Goal: Navigation & Orientation: Find specific page/section

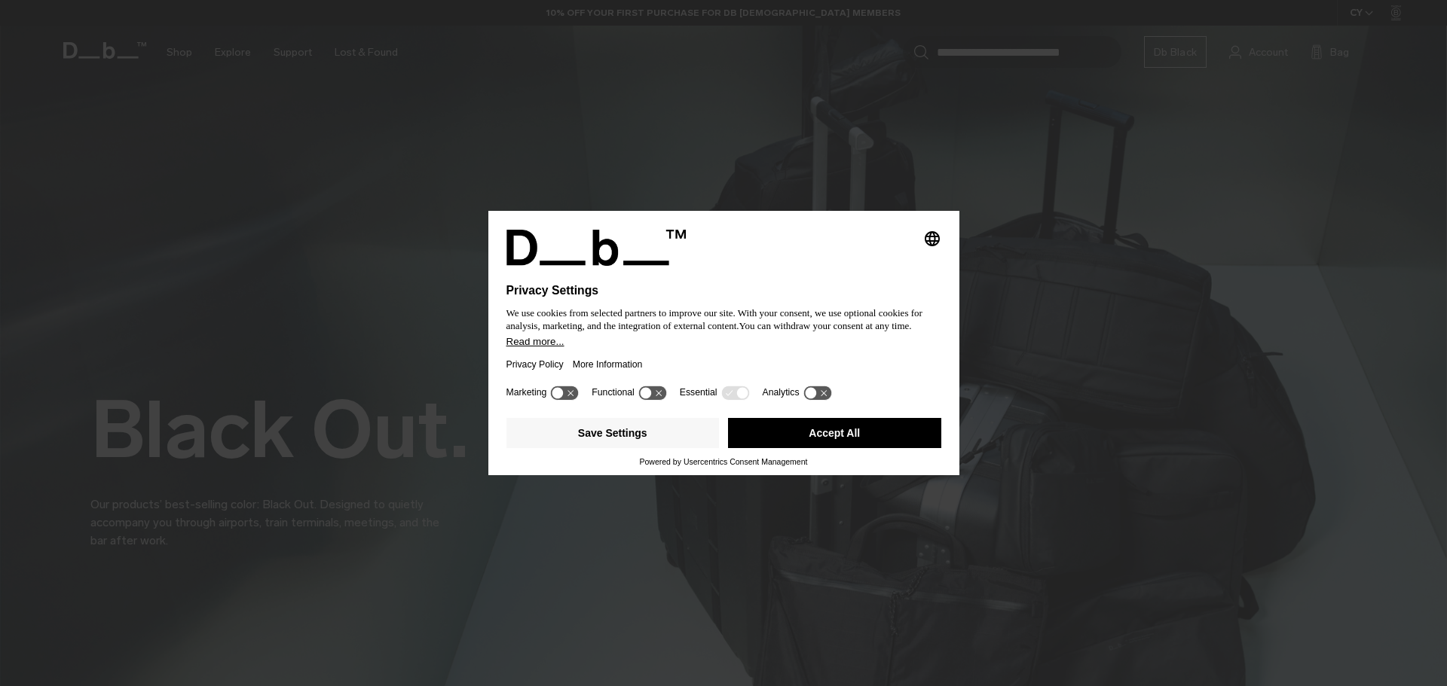
click at [931, 234] on icon "Select language" at bounding box center [932, 239] width 18 height 18
click at [877, 245] on button "English Group 3" at bounding box center [881, 247] width 121 height 37
click at [730, 393] on icon at bounding box center [735, 393] width 28 height 14
click at [780, 436] on button "Accept All" at bounding box center [834, 433] width 213 height 30
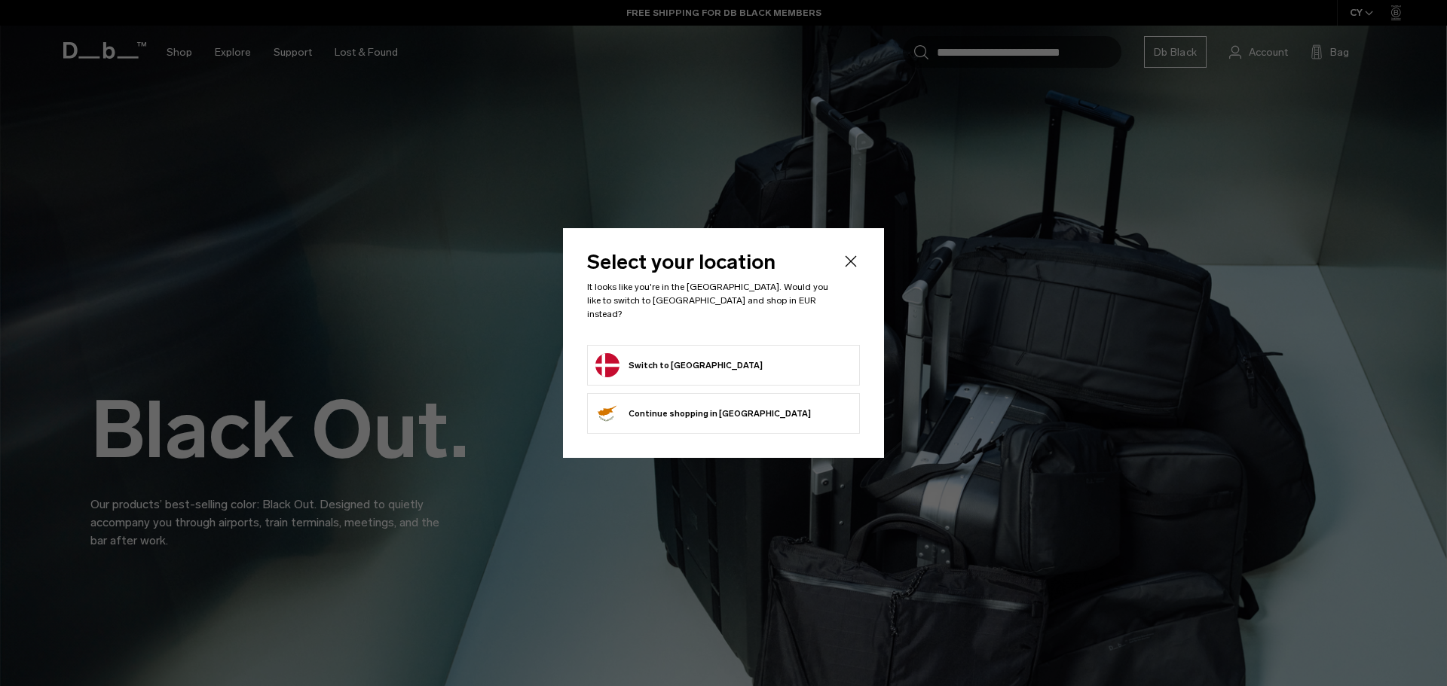
click at [729, 357] on form "Switch to Denmark" at bounding box center [723, 365] width 256 height 24
click at [677, 358] on button "Switch to Denmark" at bounding box center [678, 365] width 167 height 24
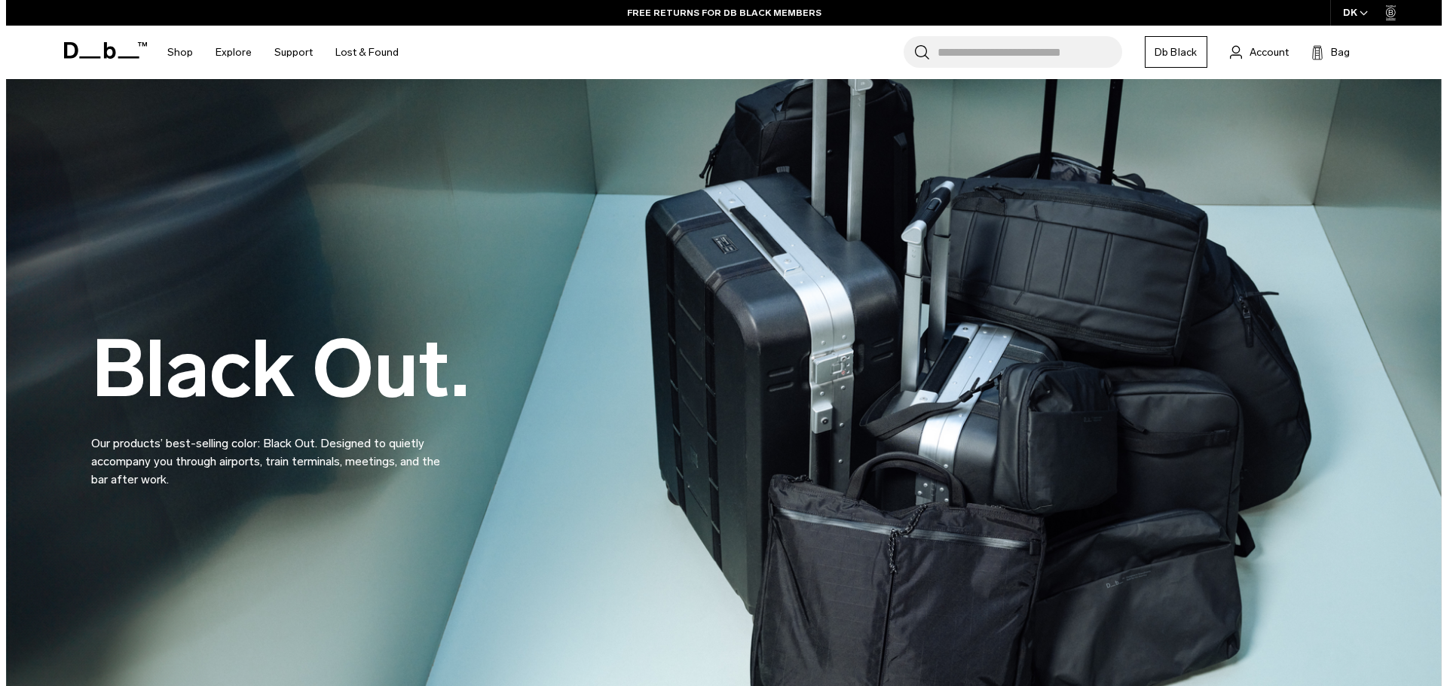
scroll to position [35, 0]
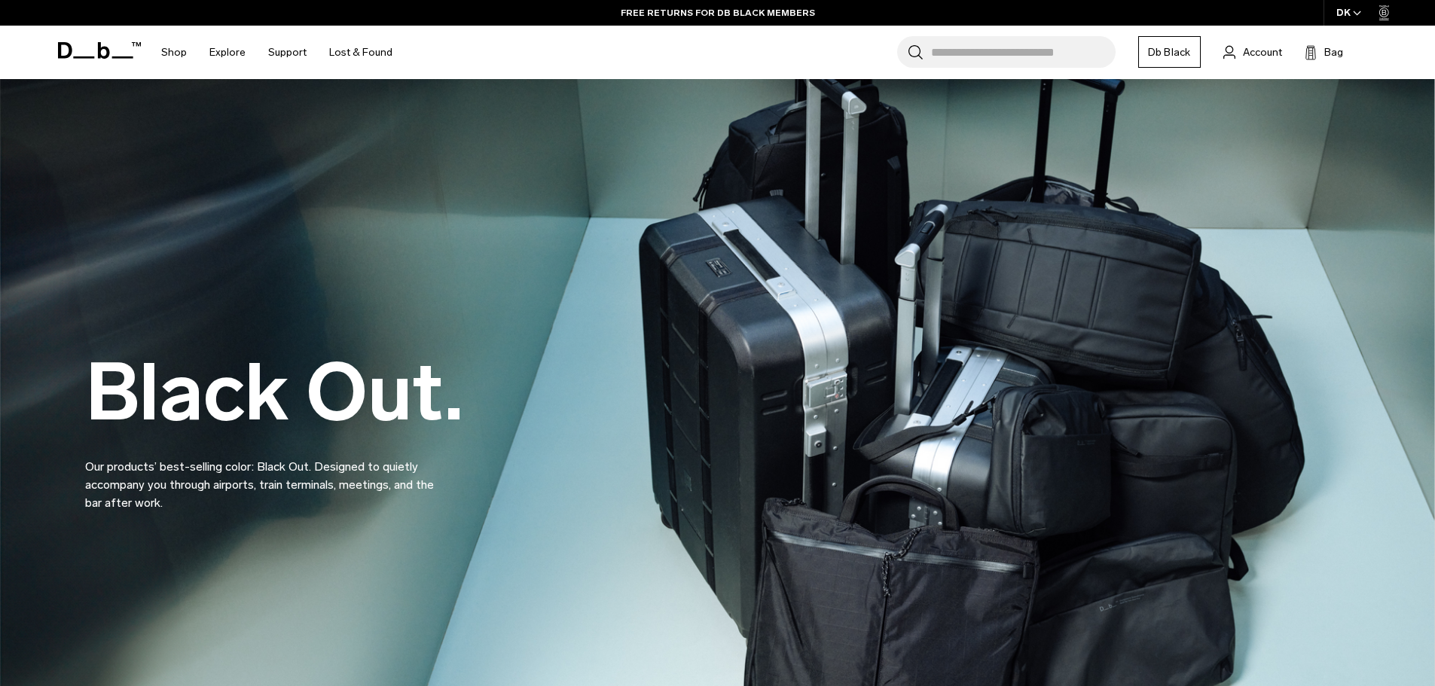
click at [1357, 14] on icon "button" at bounding box center [1357, 13] width 8 height 5
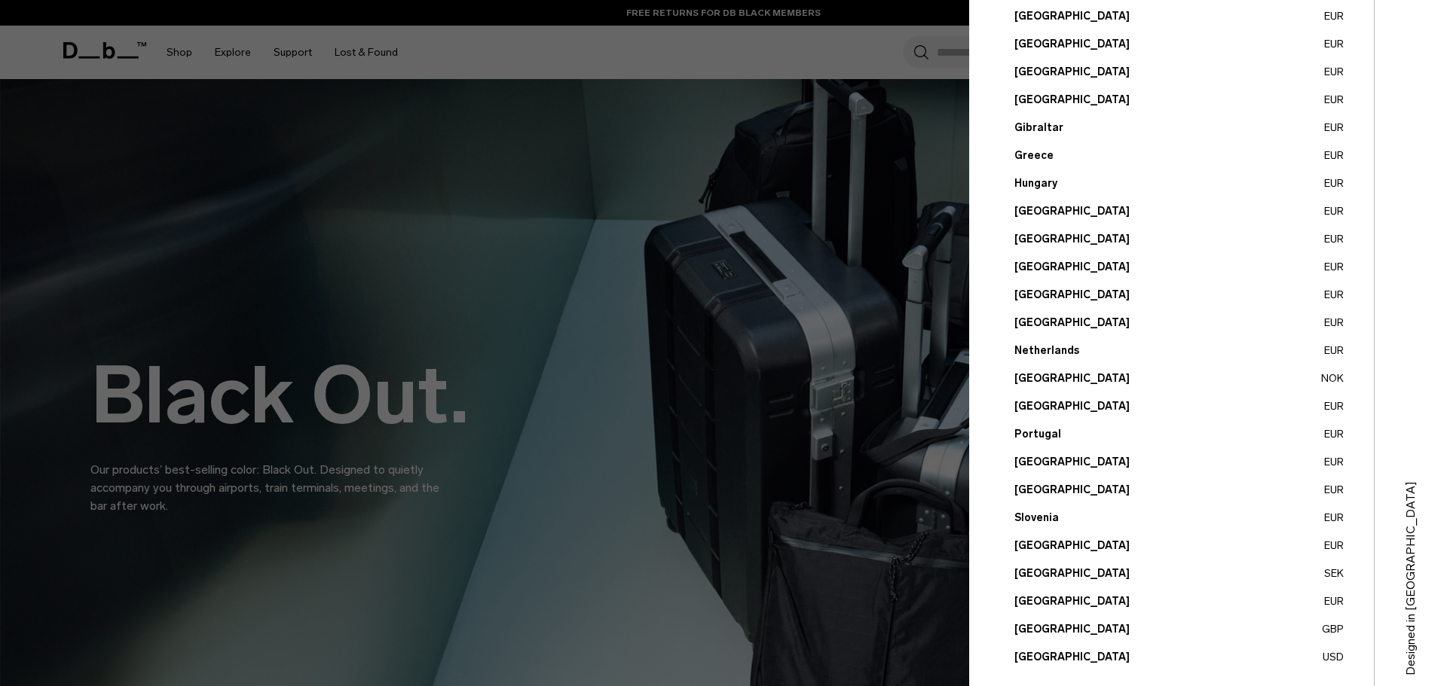
scroll to position [405, 0]
click at [1124, 573] on button "Sweden SEK" at bounding box center [1178, 573] width 329 height 16
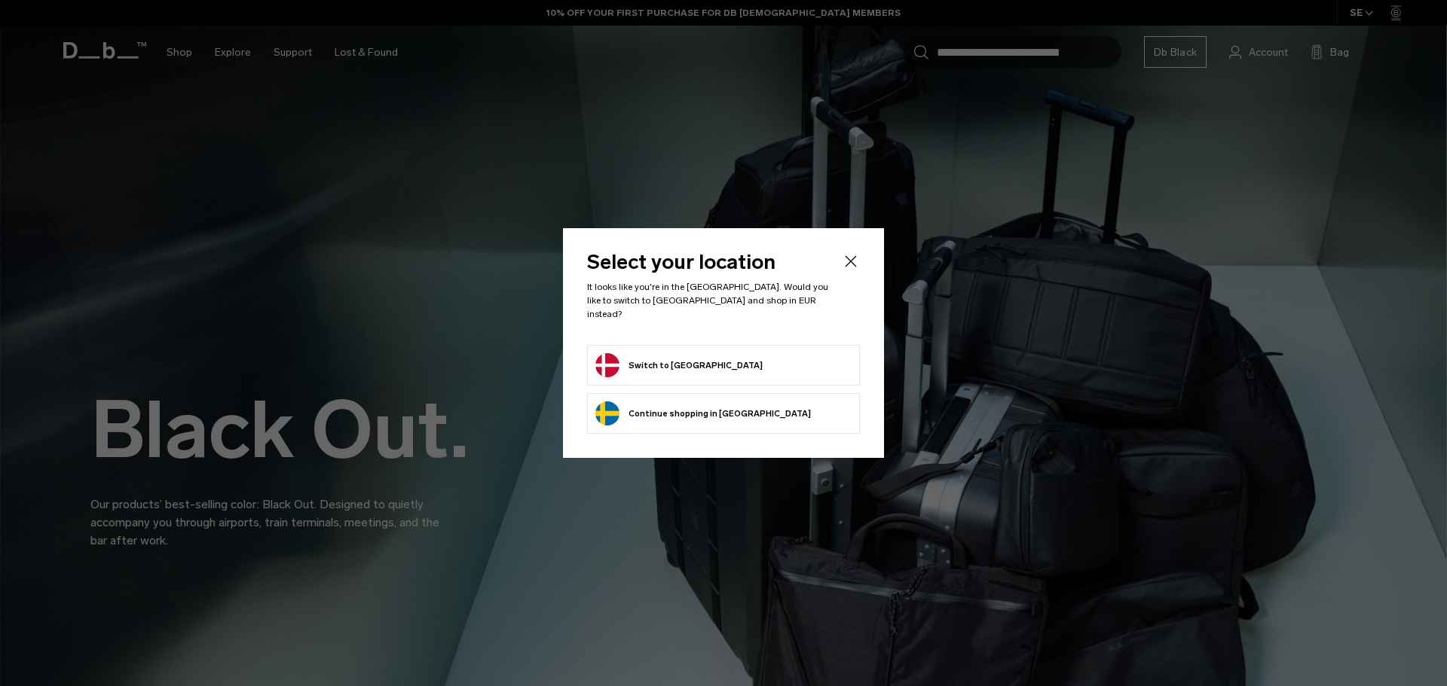
click at [731, 414] on button "Continue browsing Sweden store Continue shopping in Sweden" at bounding box center [702, 414] width 215 height 24
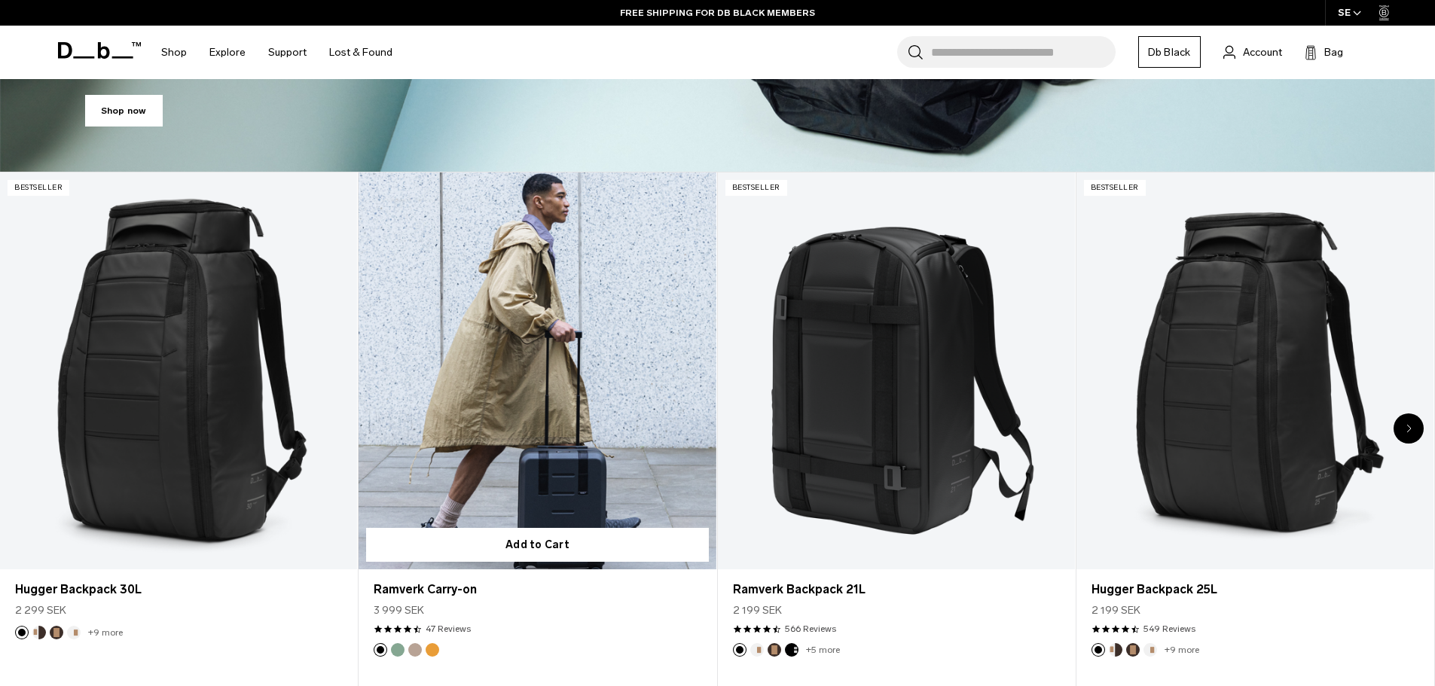
scroll to position [686, 0]
click at [528, 425] on link "Ramverk Carry-on" at bounding box center [537, 371] width 357 height 397
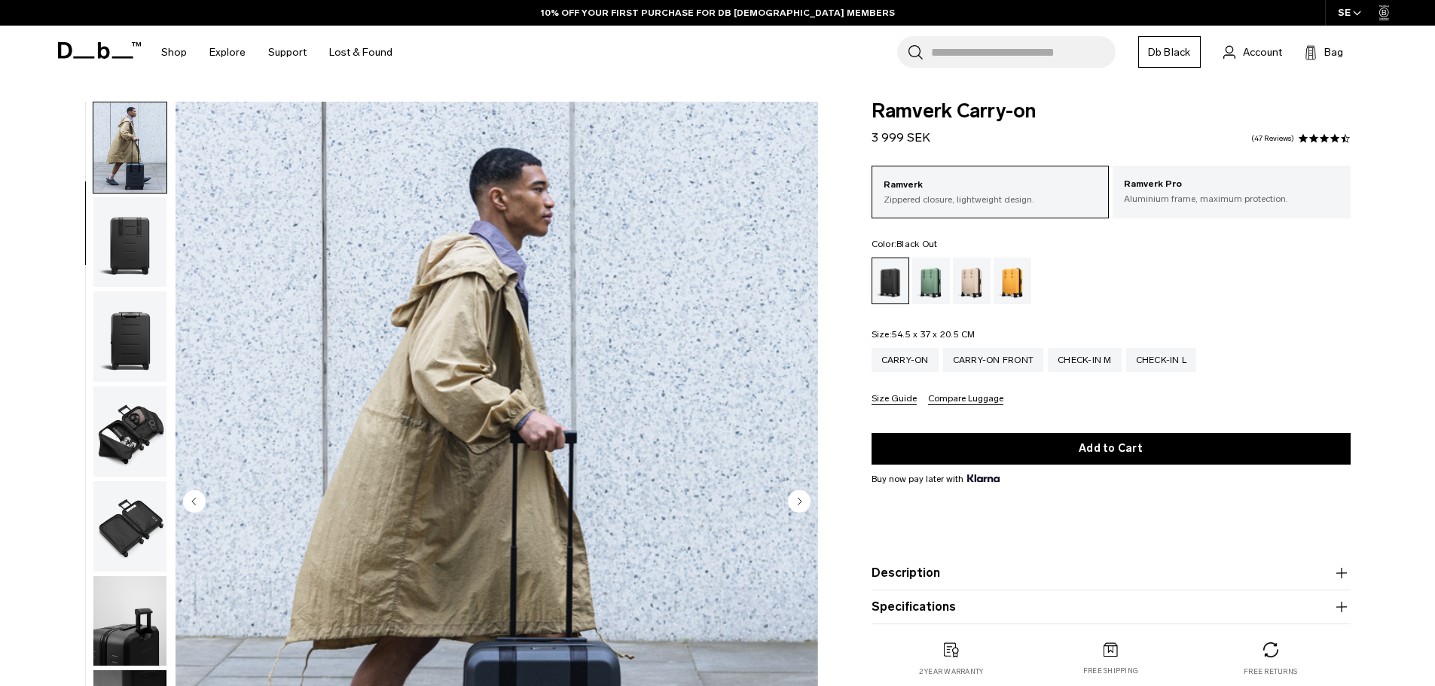
click at [134, 346] on img "button" at bounding box center [129, 337] width 73 height 90
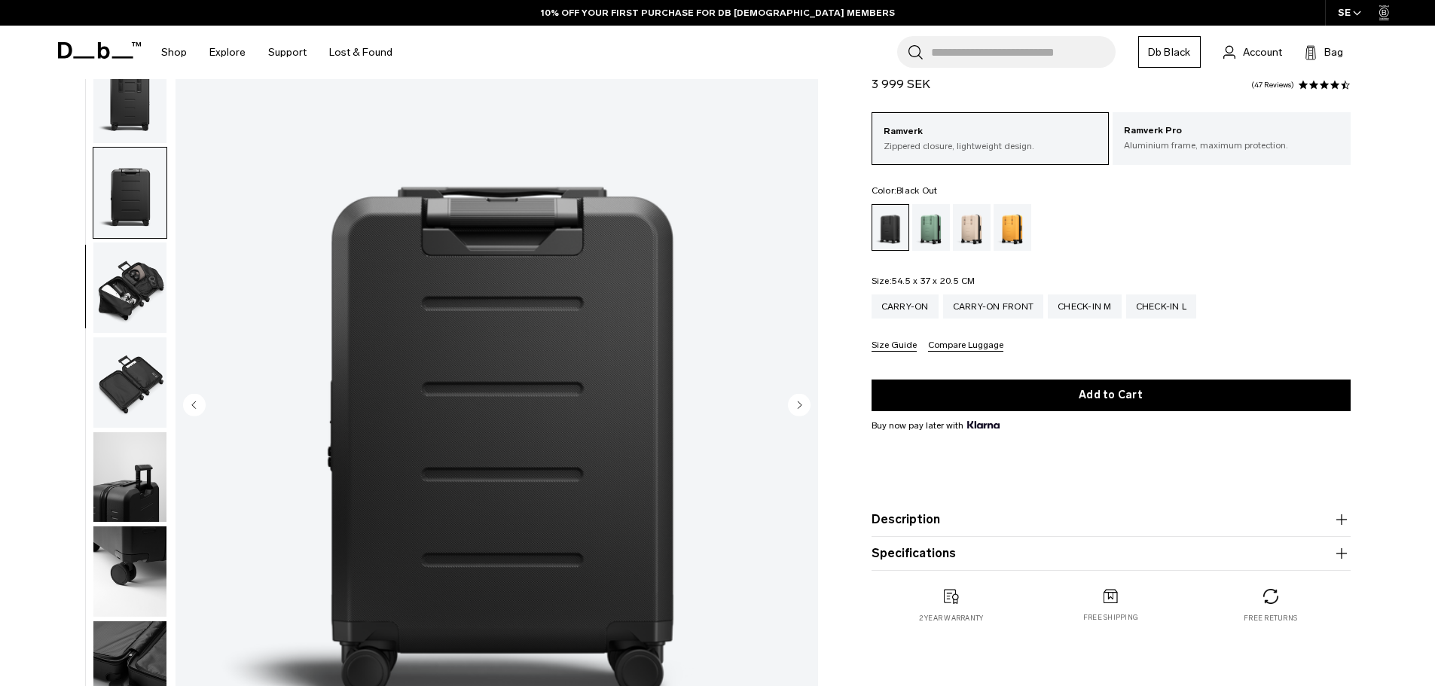
scroll to position [90, 0]
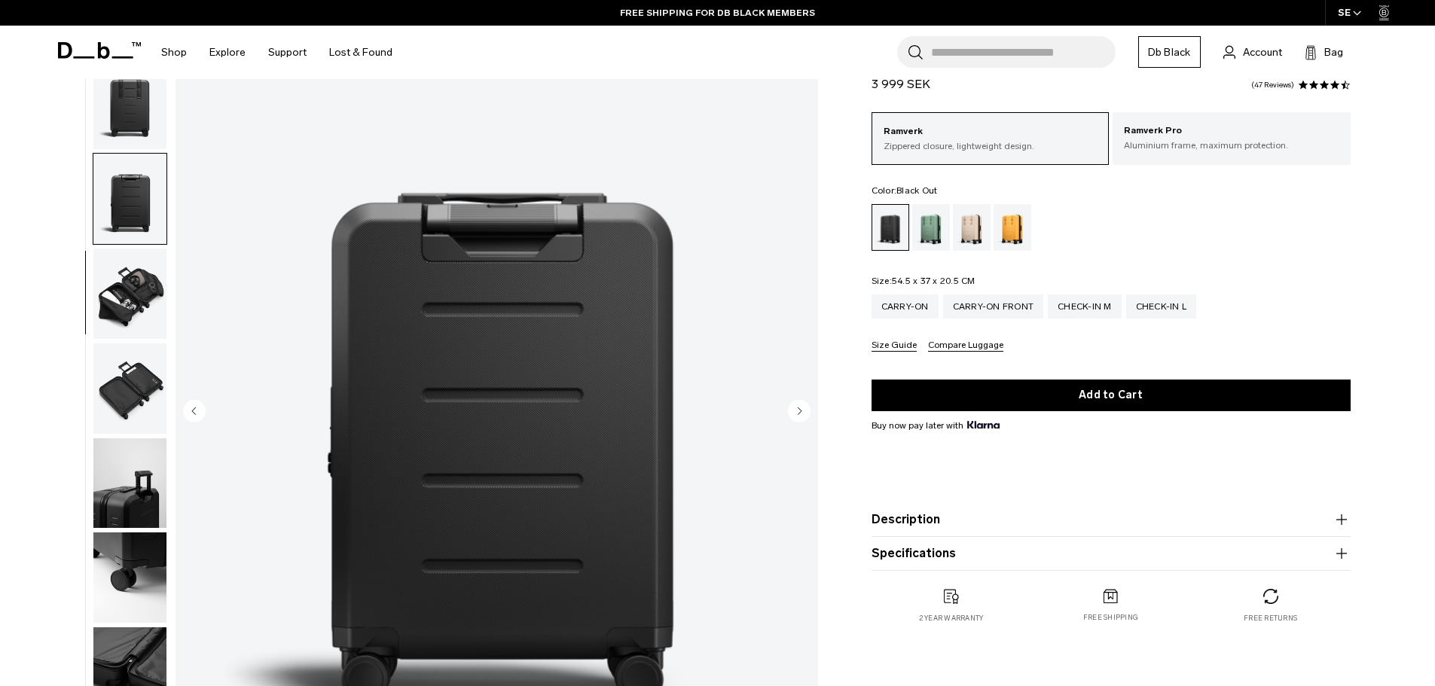
click at [144, 307] on img "button" at bounding box center [129, 294] width 73 height 90
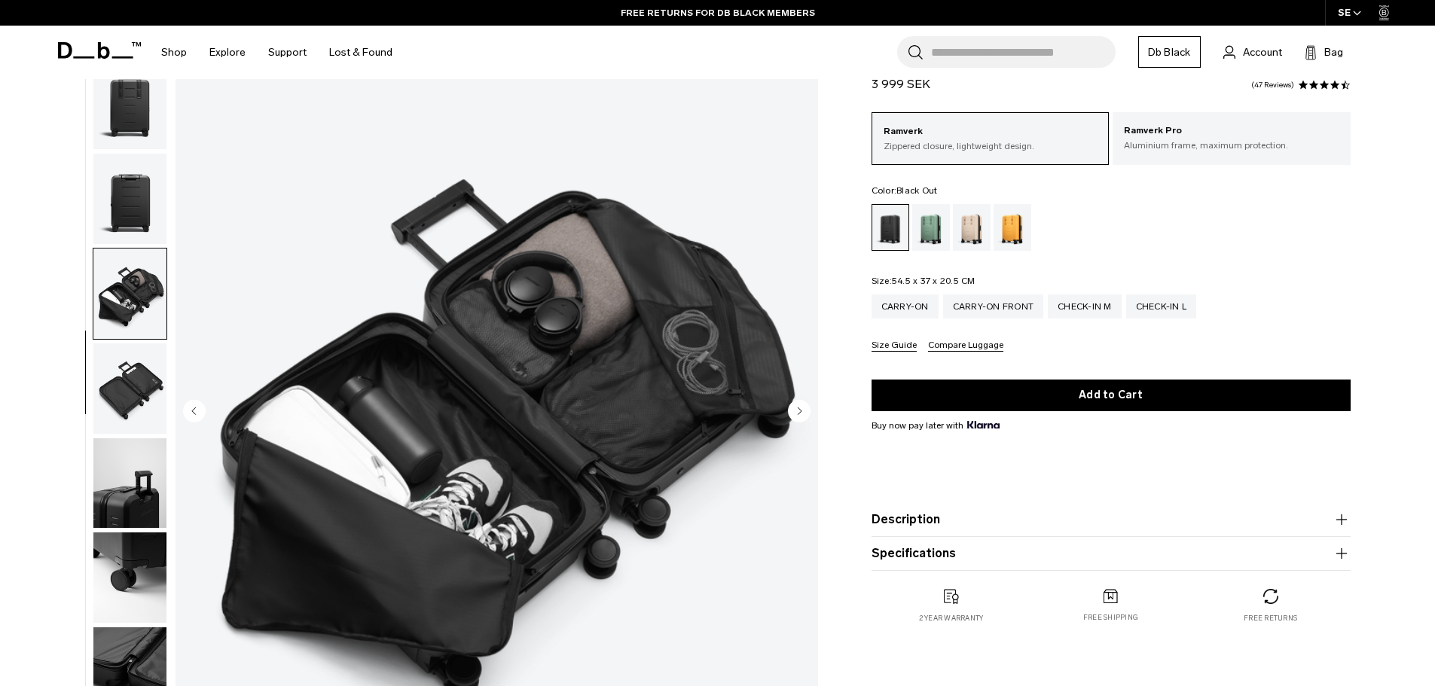
click at [135, 393] on img "button" at bounding box center [129, 389] width 73 height 90
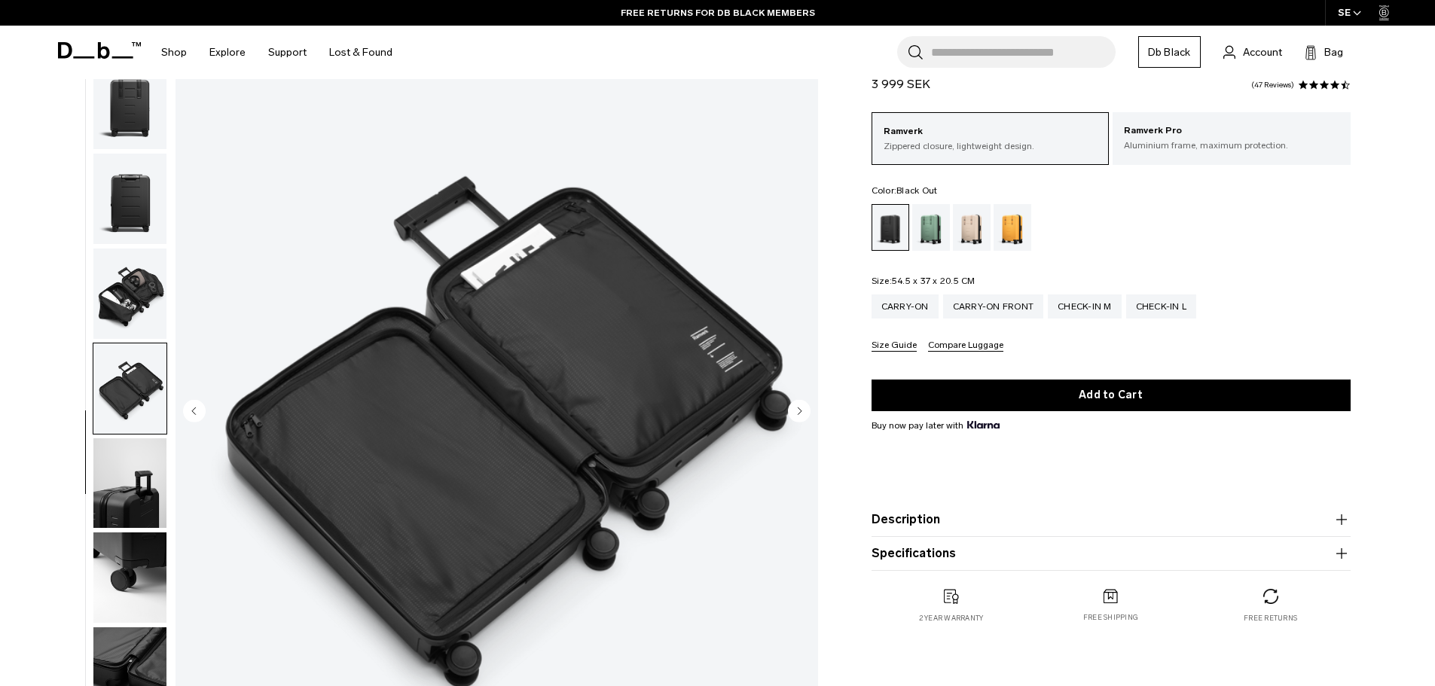
click at [125, 465] on img "button" at bounding box center [129, 484] width 73 height 90
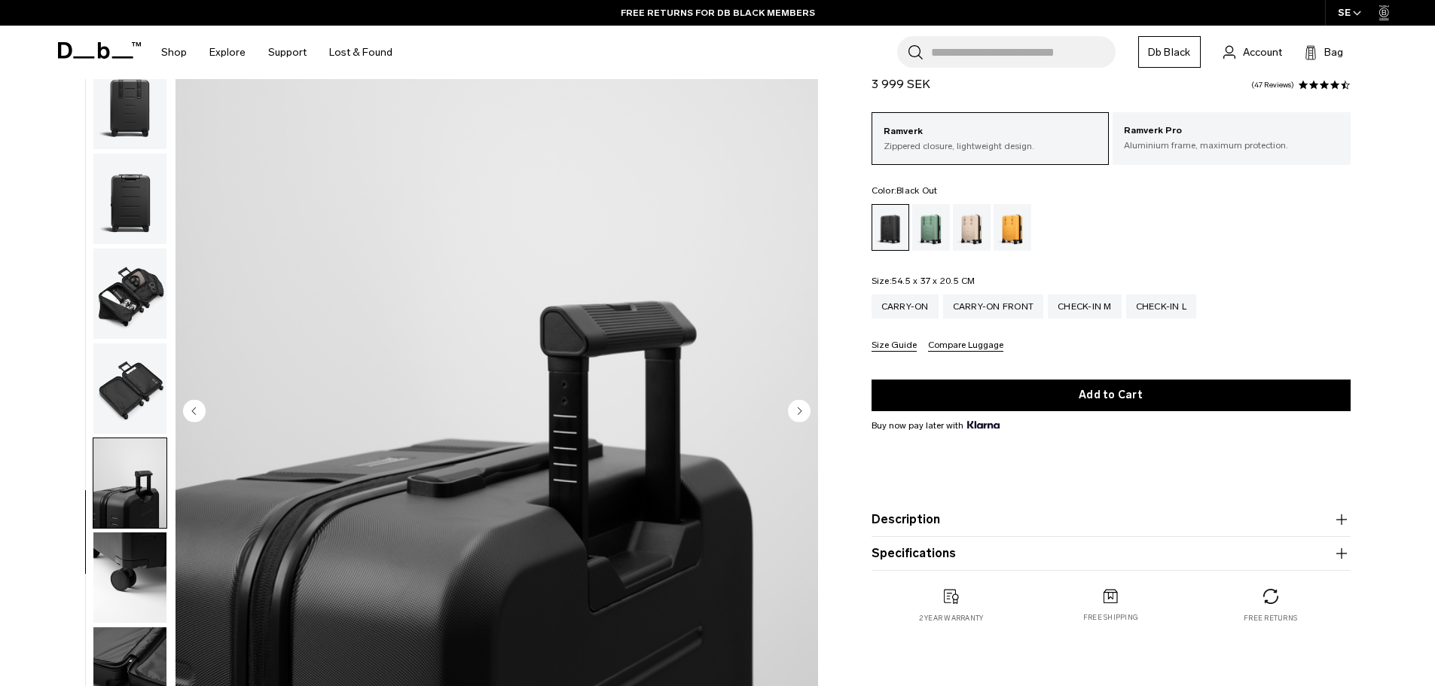
click at [119, 569] on img "button" at bounding box center [129, 578] width 73 height 90
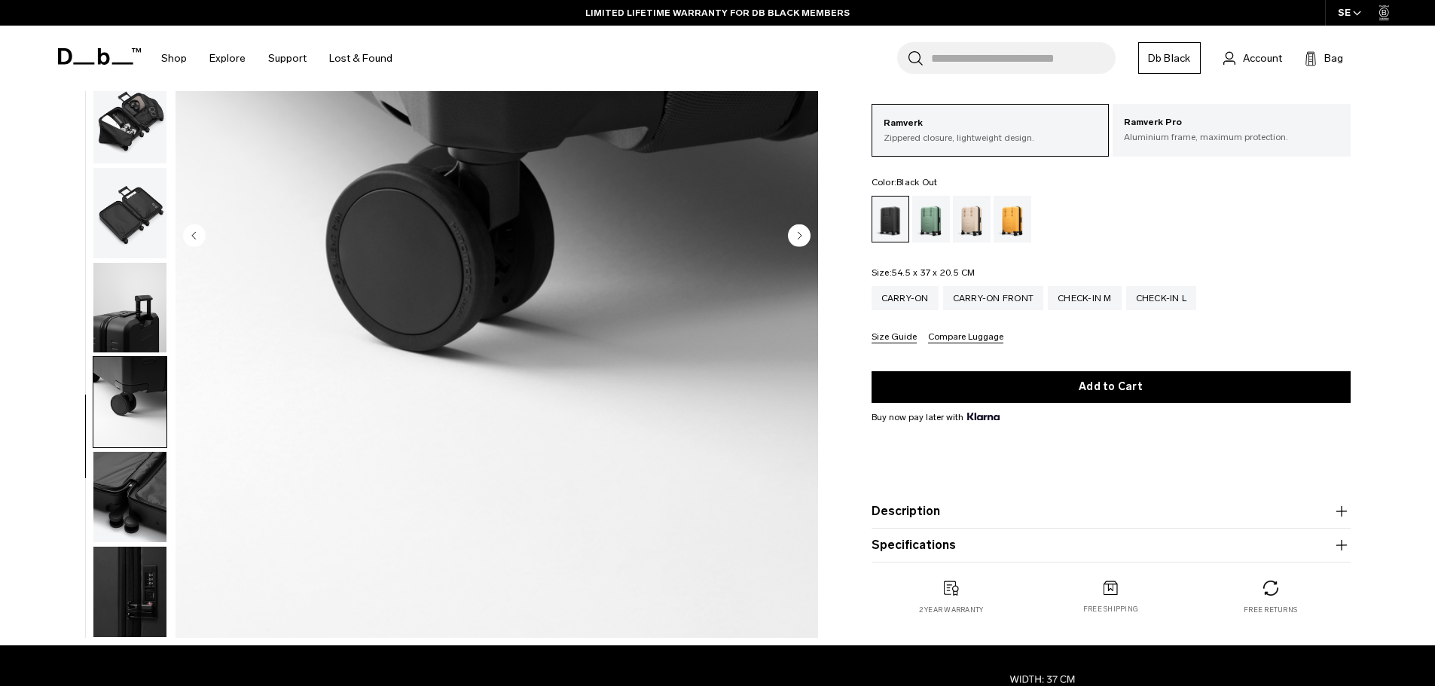
scroll to position [271, 0]
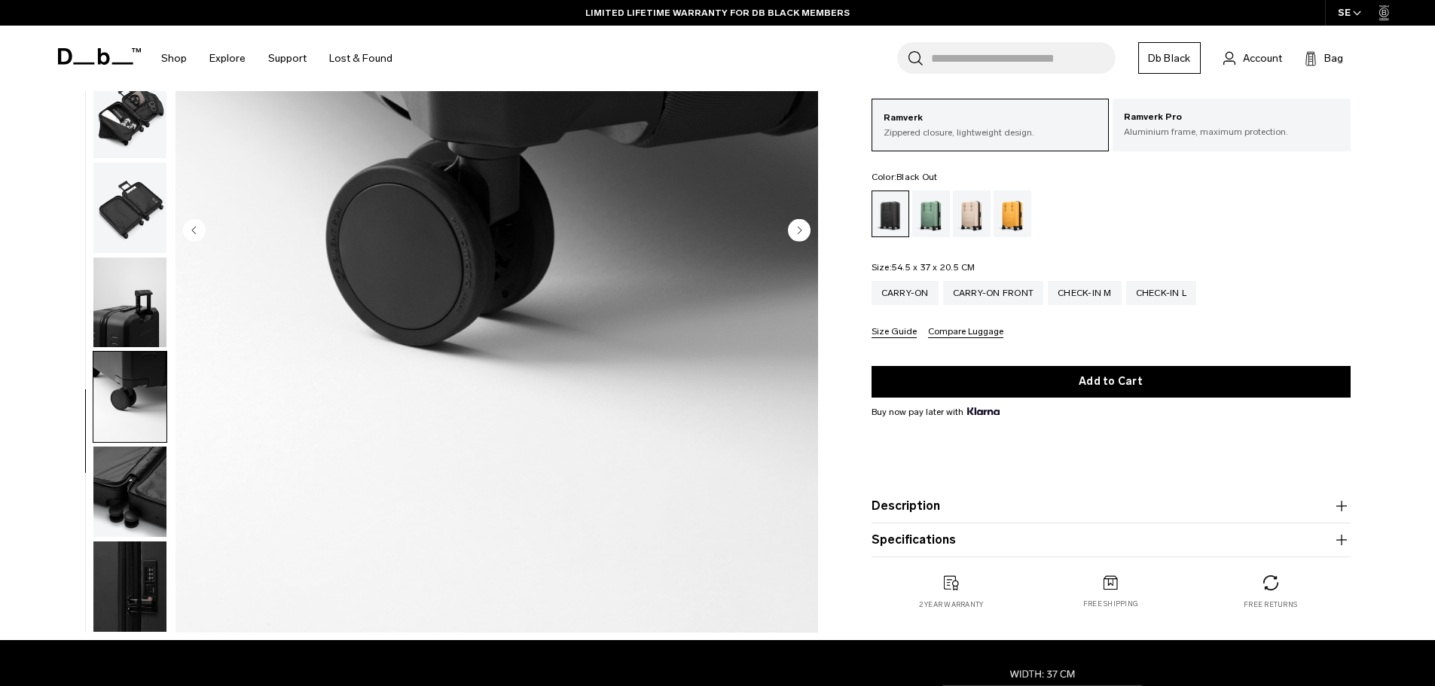
click at [119, 478] on img "button" at bounding box center [129, 492] width 73 height 90
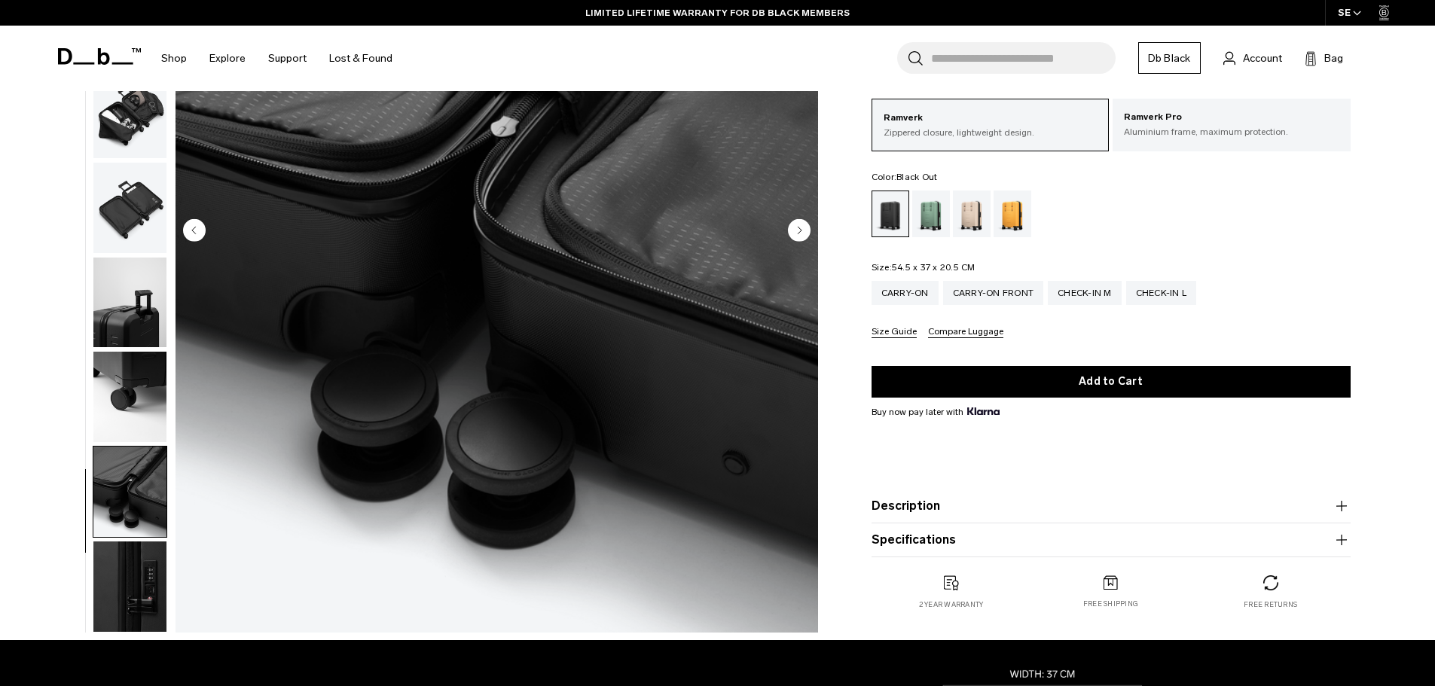
click at [130, 566] on img "button" at bounding box center [129, 587] width 73 height 90
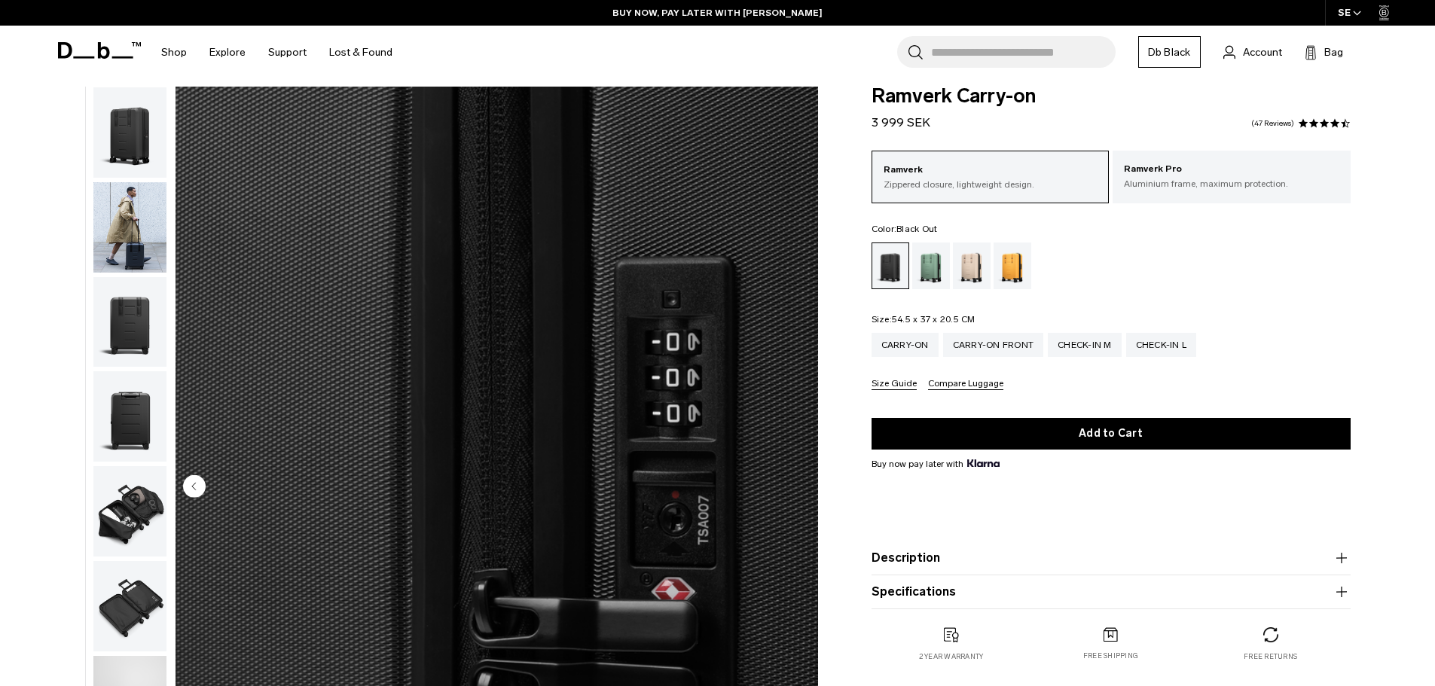
scroll to position [0, 0]
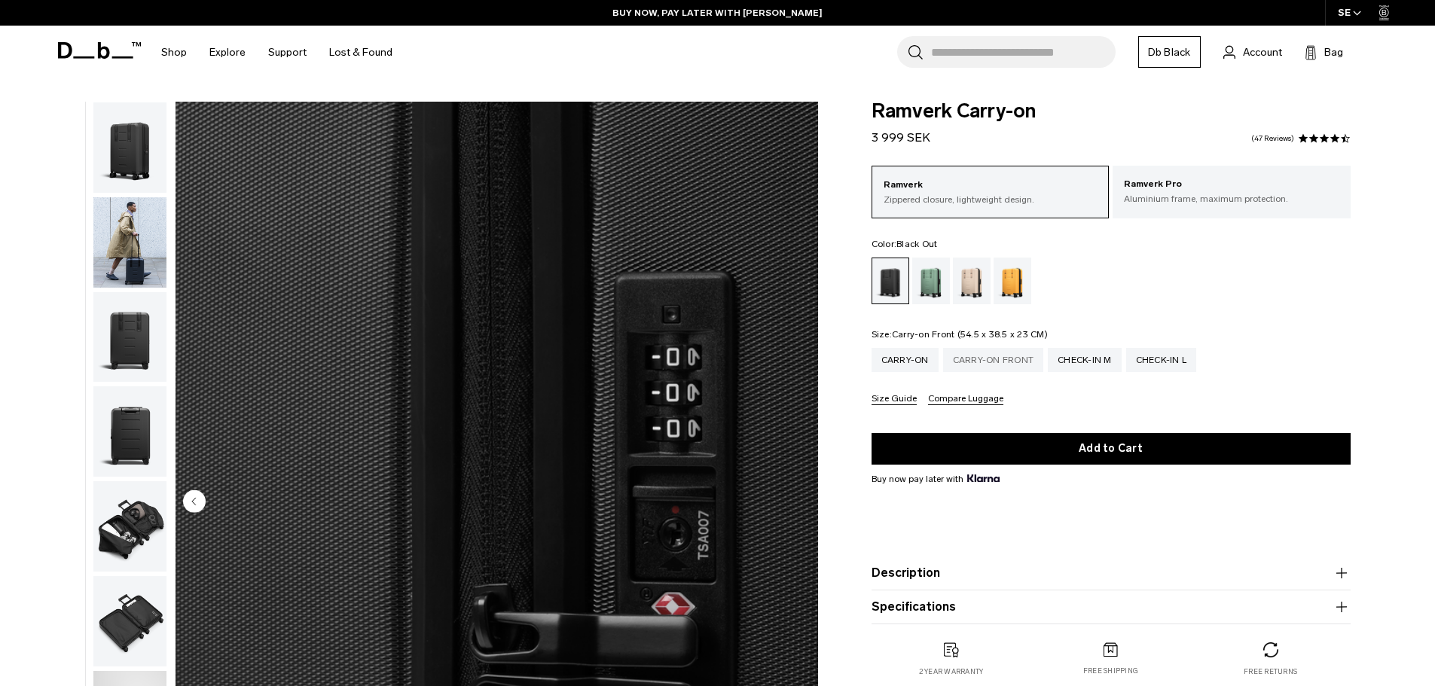
click at [980, 361] on div "Carry-on Front" at bounding box center [993, 360] width 101 height 24
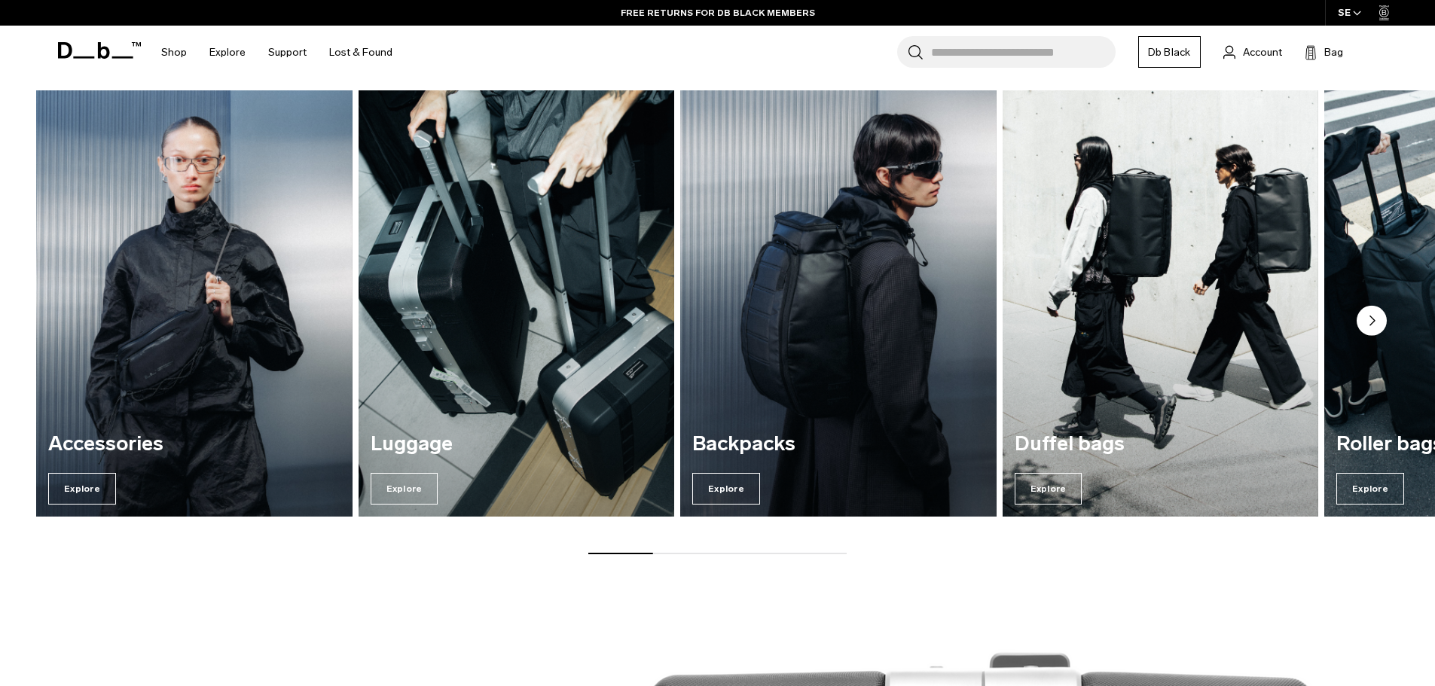
scroll to position [2208, 0]
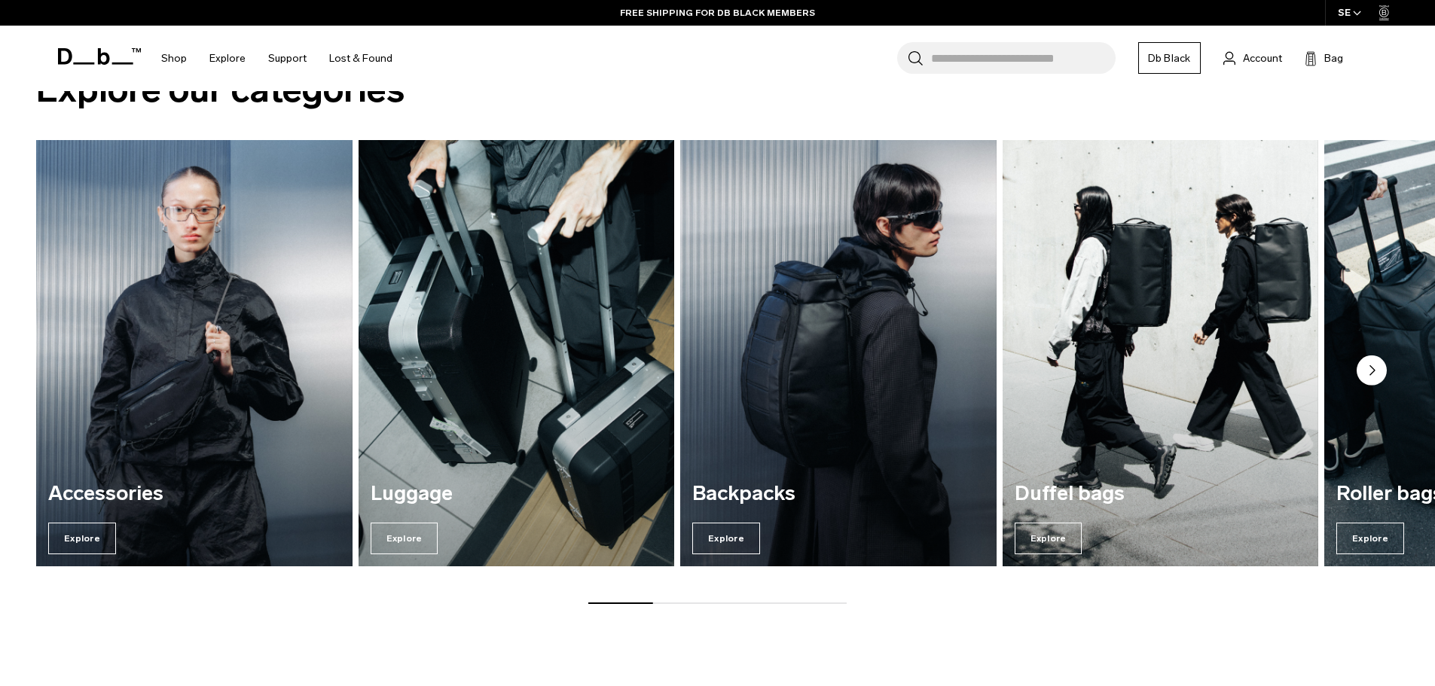
scroll to position [2153, 0]
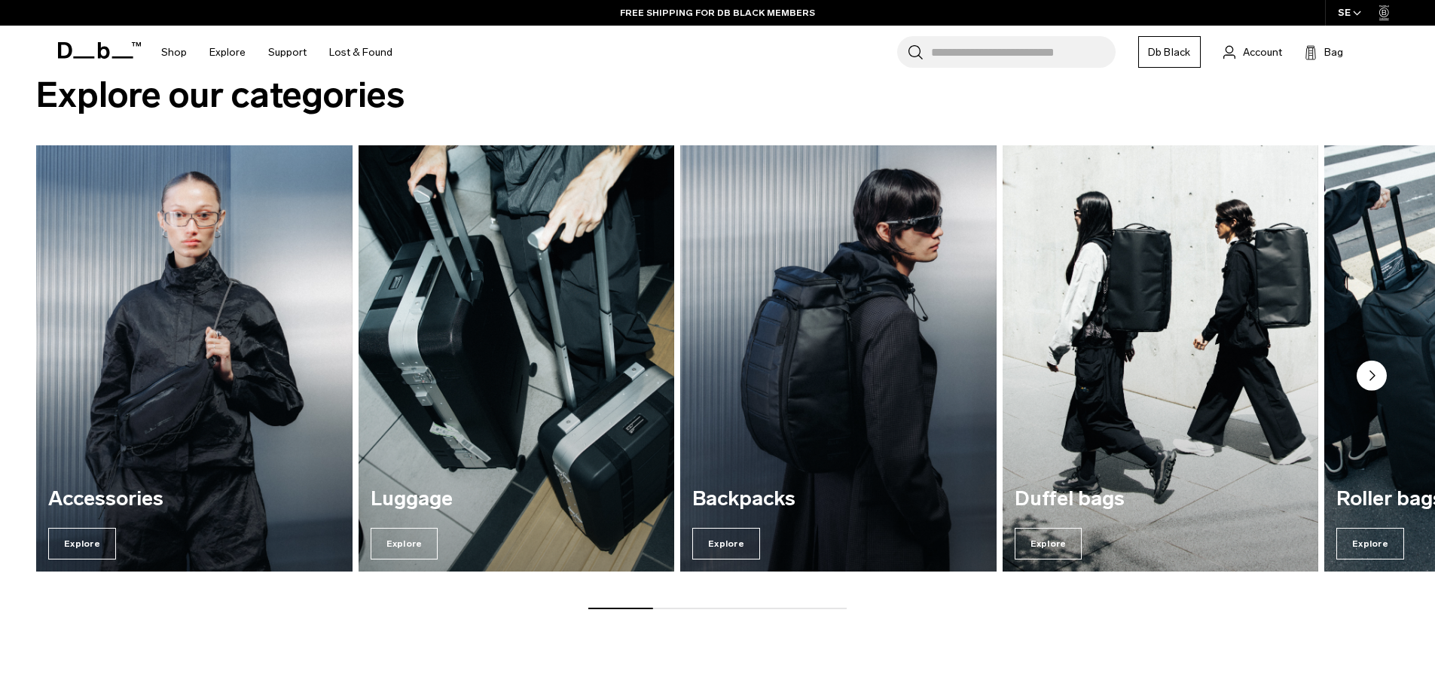
click at [1376, 380] on circle "Next slide" at bounding box center [1372, 376] width 30 height 30
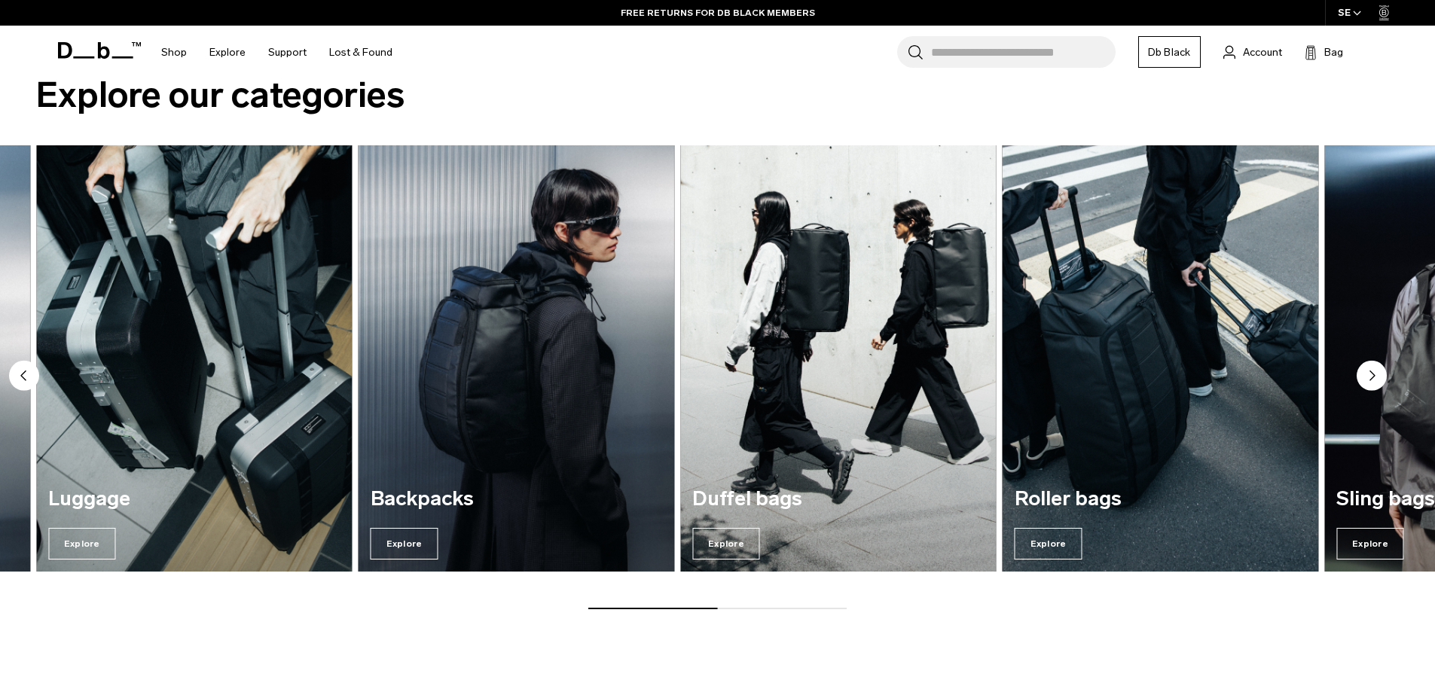
click at [22, 373] on circle "Previous slide" at bounding box center [24, 376] width 30 height 30
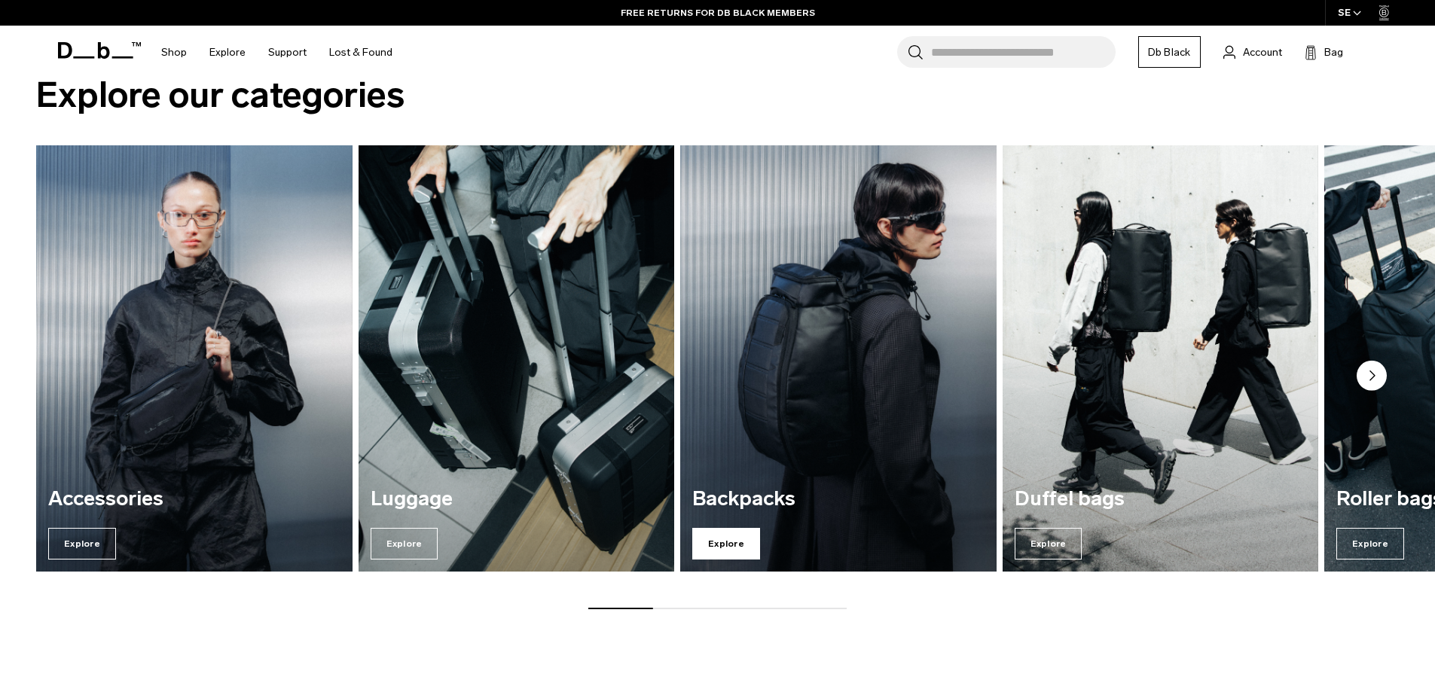
click at [711, 540] on span "Explore" at bounding box center [726, 544] width 68 height 32
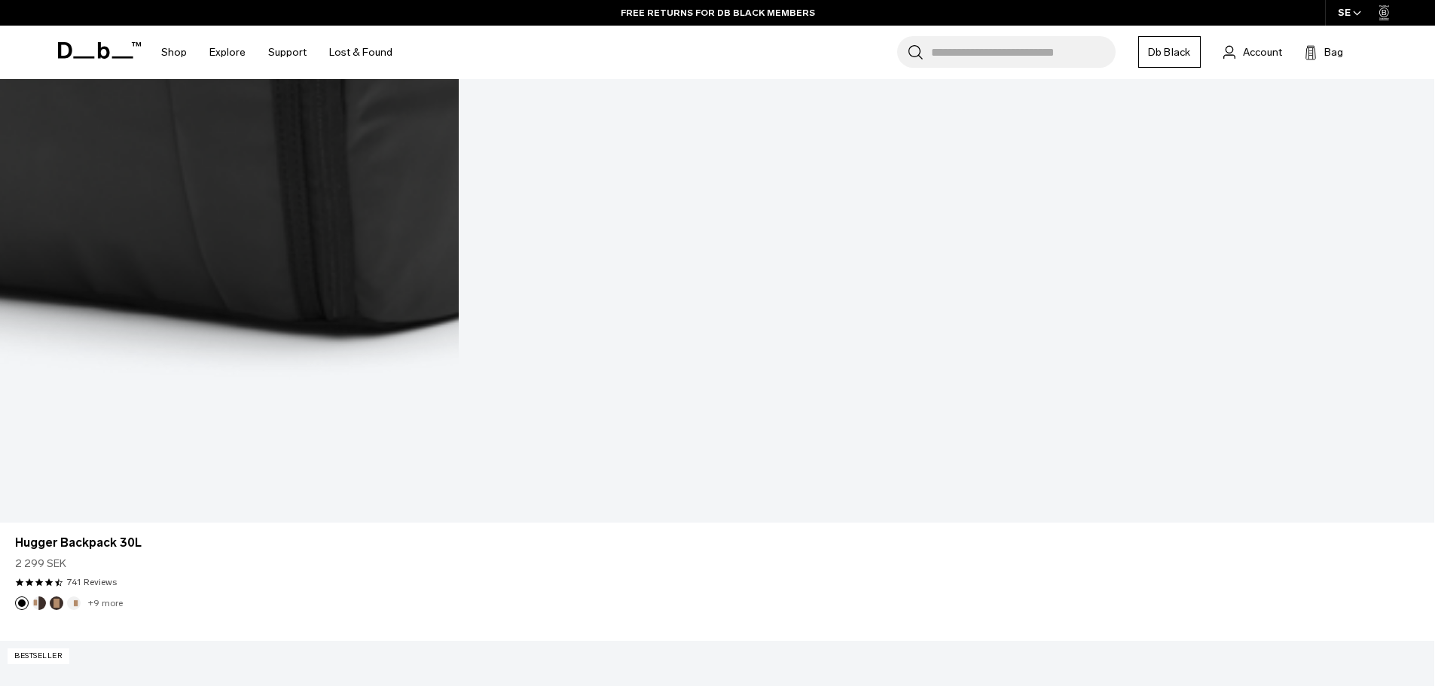
scroll to position [3089, 0]
